Goal: Transaction & Acquisition: Purchase product/service

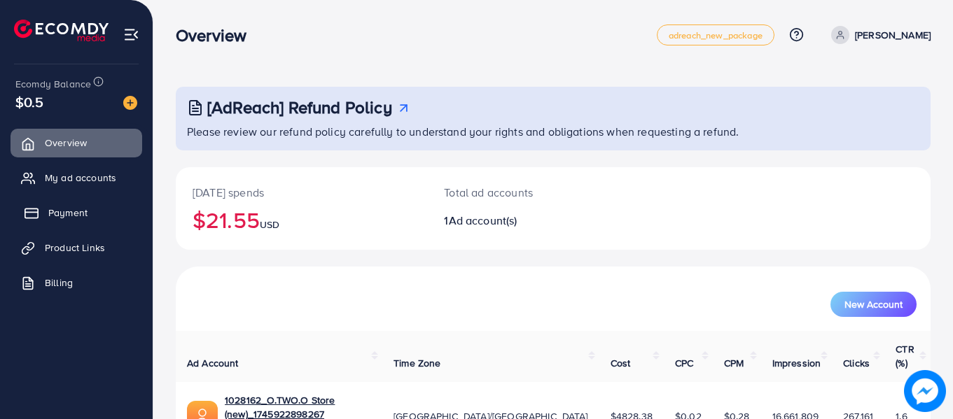
click at [69, 216] on span "Payment" at bounding box center [67, 213] width 39 height 14
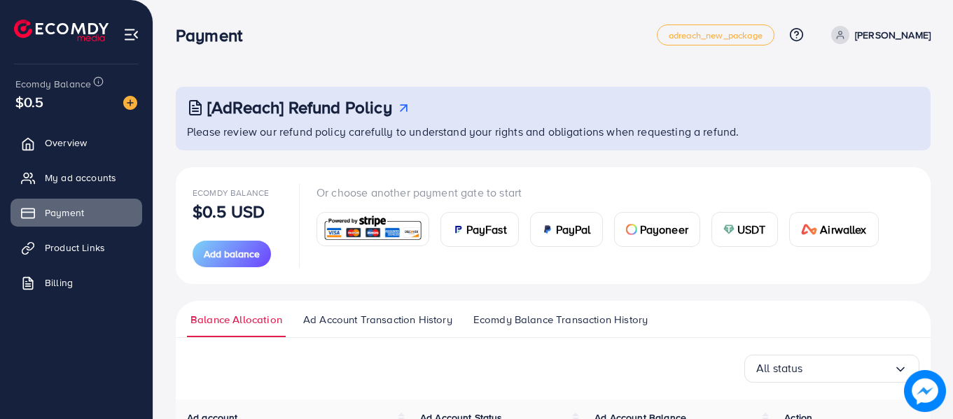
scroll to position [174, 0]
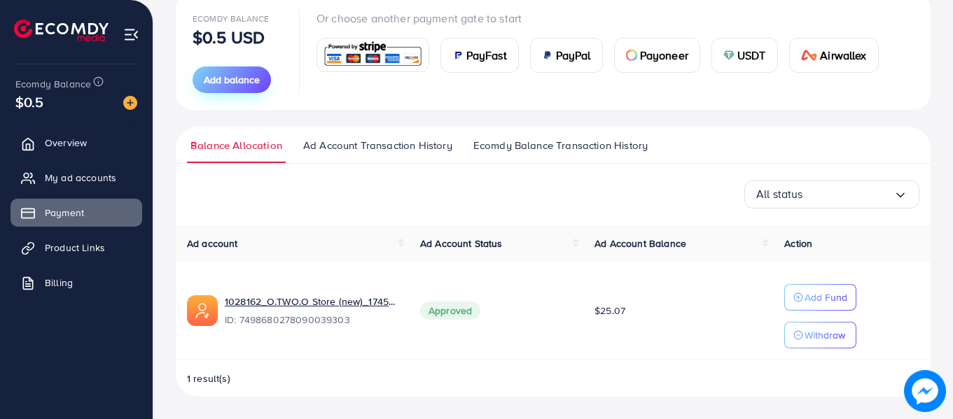
click at [244, 82] on span "Add balance" at bounding box center [232, 80] width 56 height 14
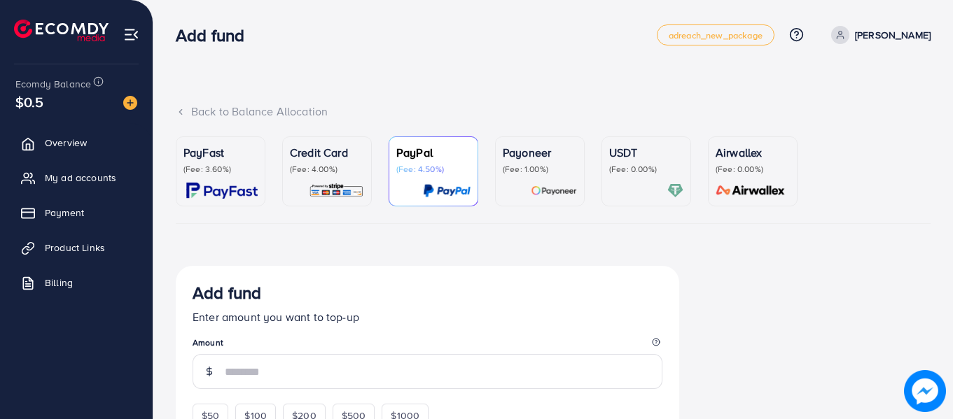
click at [358, 182] on div "Credit Card (Fee: 4.00%)" at bounding box center [327, 171] width 74 height 55
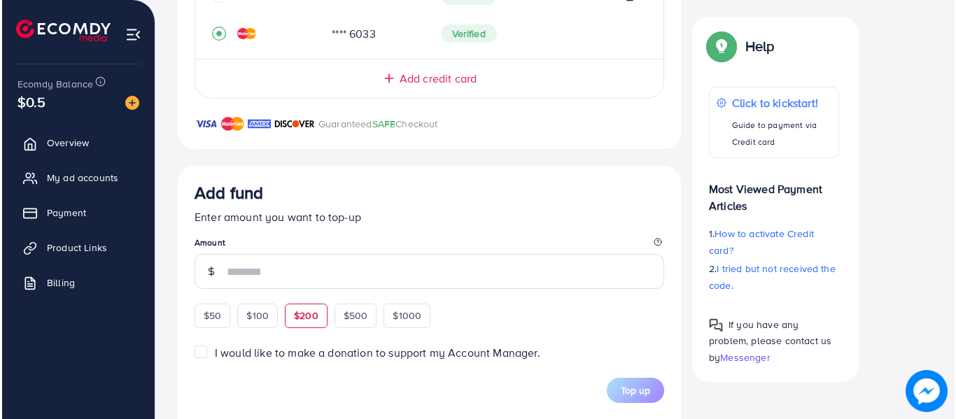
scroll to position [770, 0]
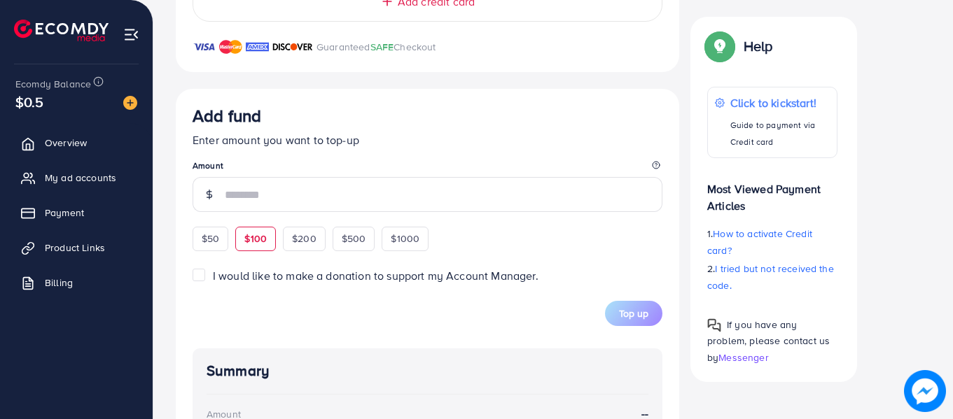
click at [262, 234] on span "$100" at bounding box center [255, 239] width 22 height 14
type input "***"
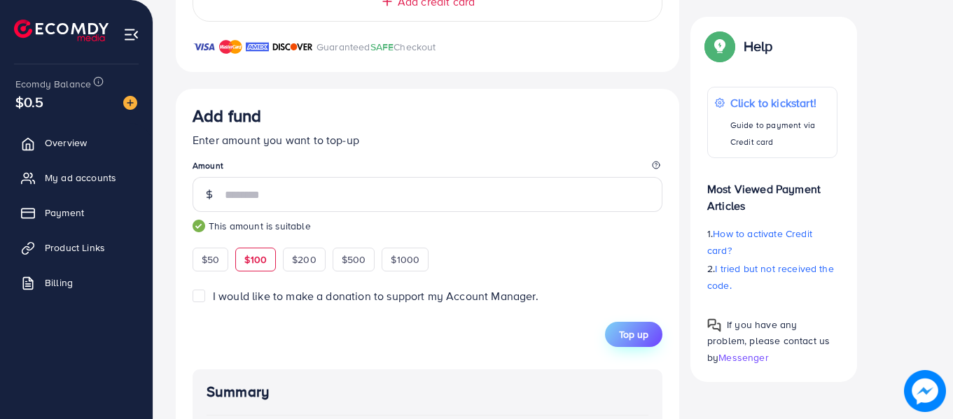
click at [620, 330] on span "Top up" at bounding box center [633, 335] width 29 height 14
